Goal: Check status: Check status

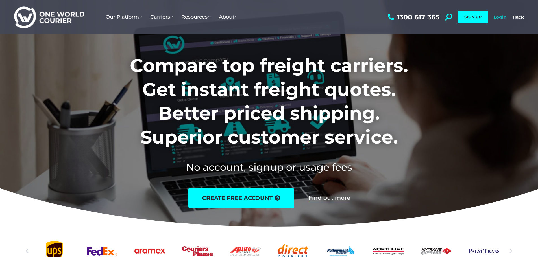
click at [503, 16] on link "Login" at bounding box center [500, 16] width 13 height 5
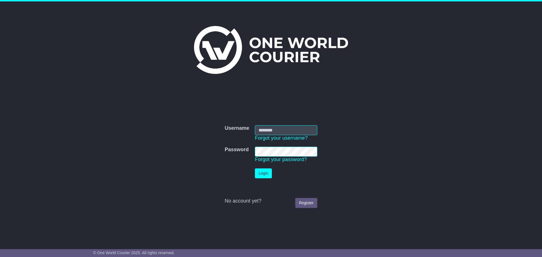
type input "**********"
click at [263, 174] on button "Login" at bounding box center [263, 174] width 17 height 10
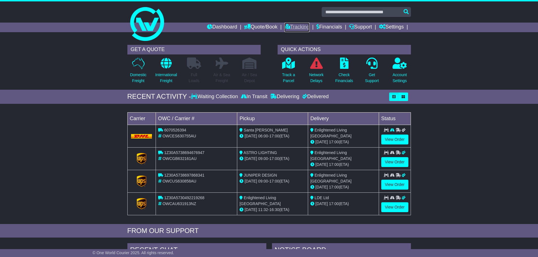
click at [298, 29] on link "Tracking" at bounding box center [296, 28] width 25 height 10
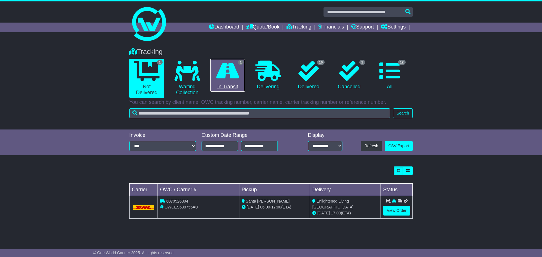
click at [226, 70] on icon at bounding box center [227, 71] width 23 height 20
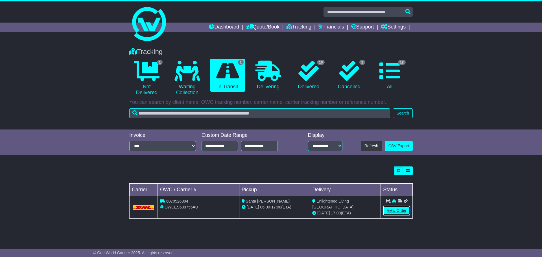
click at [391, 208] on link "View Order" at bounding box center [396, 211] width 27 height 10
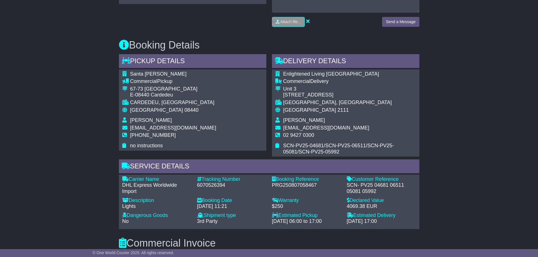
scroll to position [311, 0]
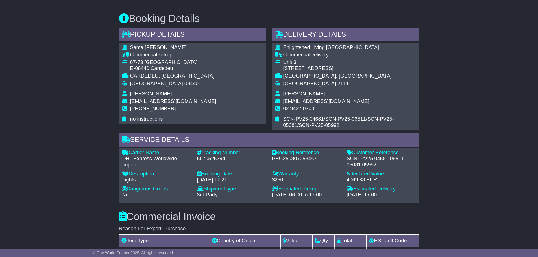
click at [200, 159] on div "6070526394" at bounding box center [231, 159] width 69 height 6
copy div "6070526394"
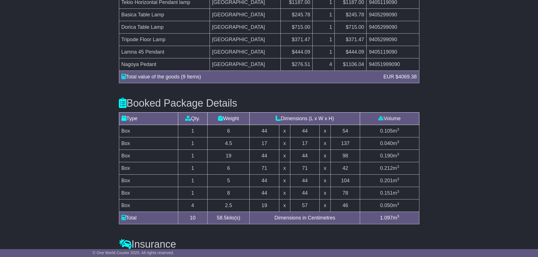
scroll to position [593, 0]
